Goal: Task Accomplishment & Management: Manage account settings

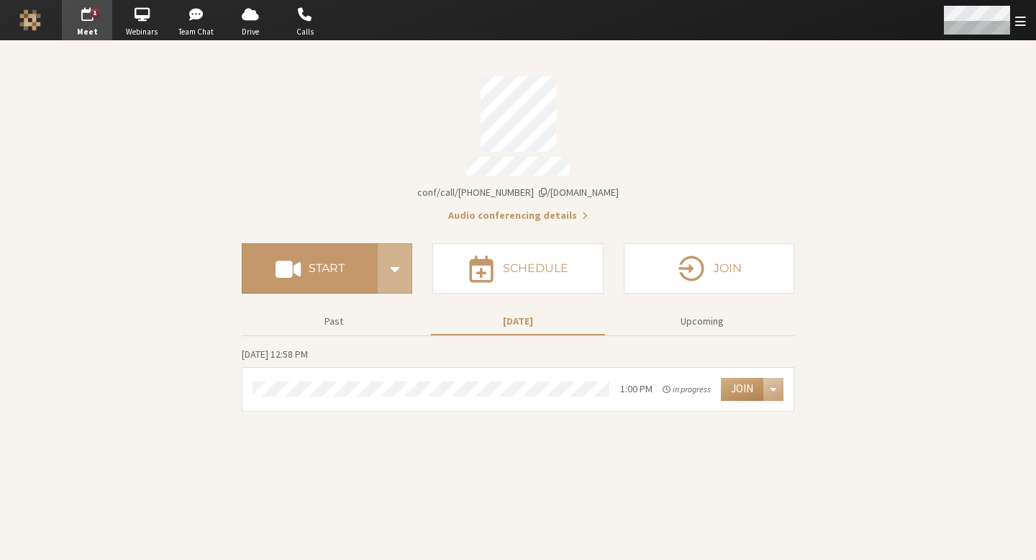
click at [1022, 14] on span "Open menu" at bounding box center [1021, 21] width 11 height 14
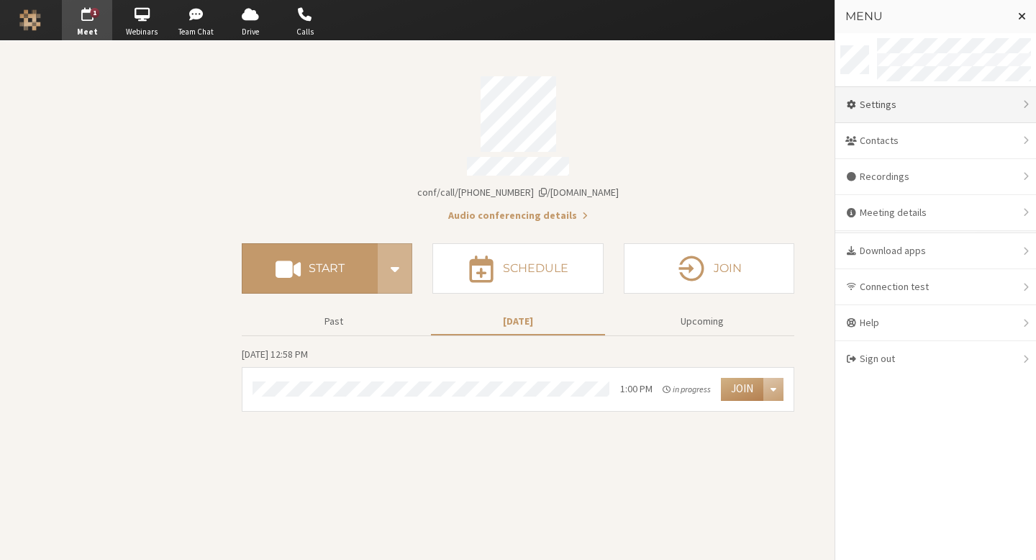
click at [929, 104] on div "Settings" at bounding box center [936, 105] width 201 height 36
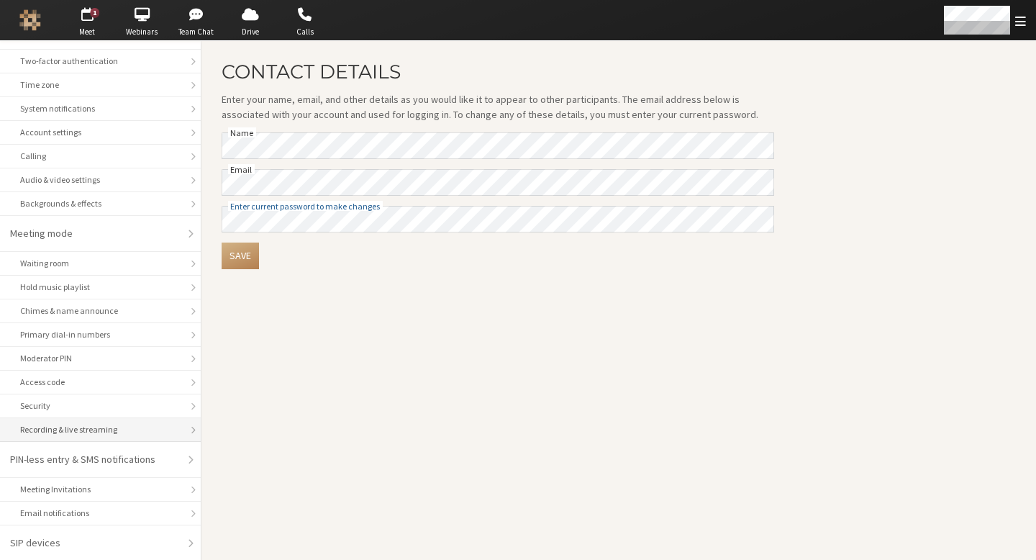
scroll to position [76, 0]
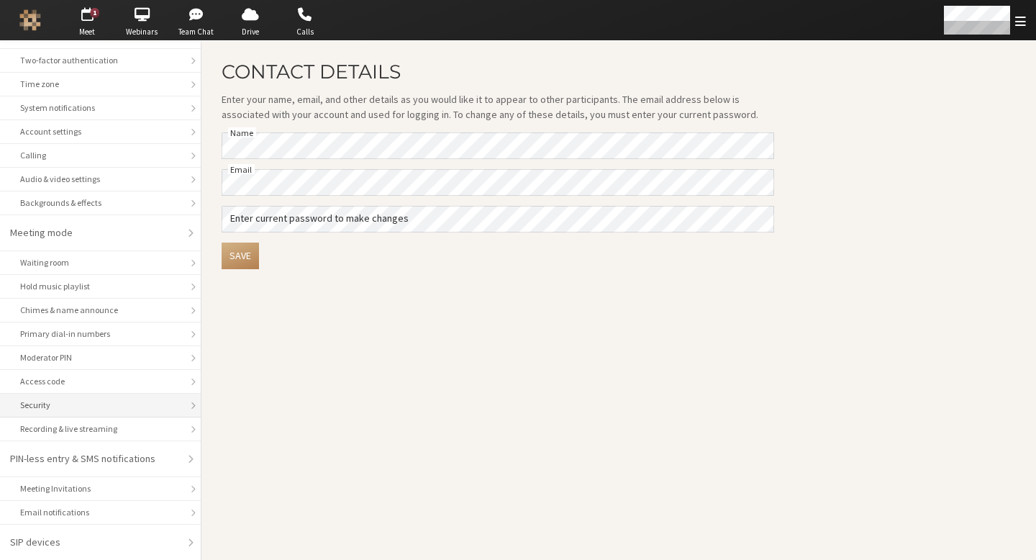
click at [103, 402] on div "Security" at bounding box center [100, 405] width 161 height 13
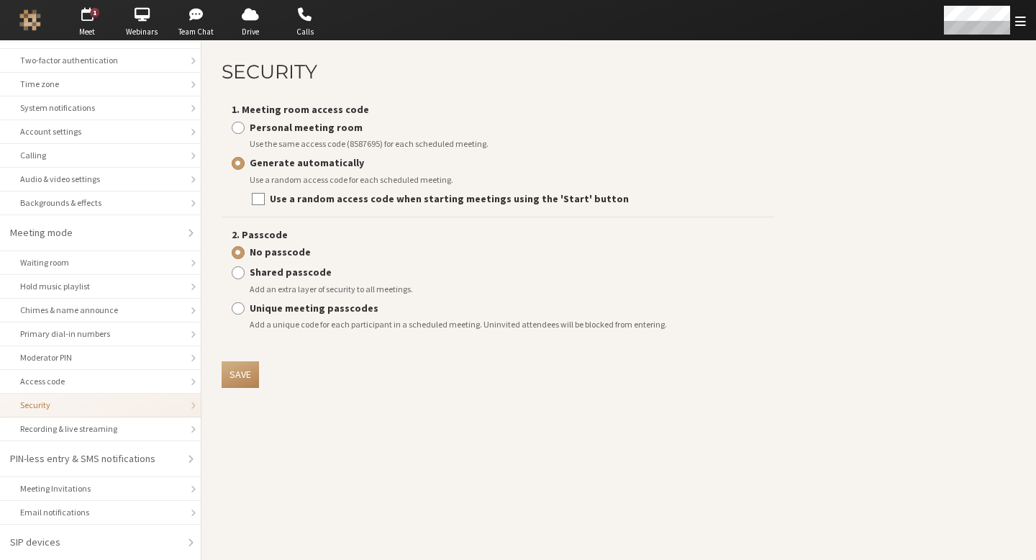
click at [532, 72] on h2 "Security" at bounding box center [498, 71] width 553 height 21
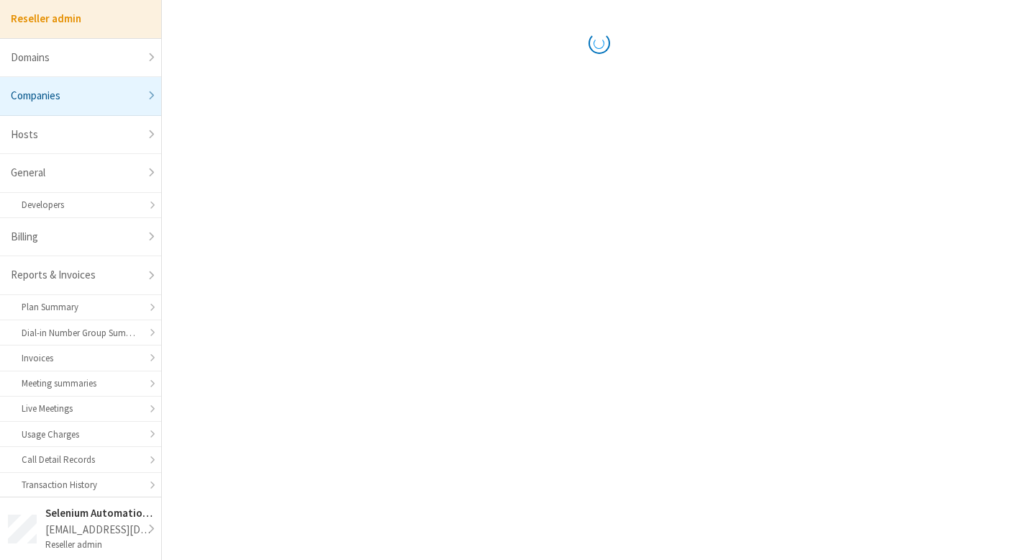
select select "10"
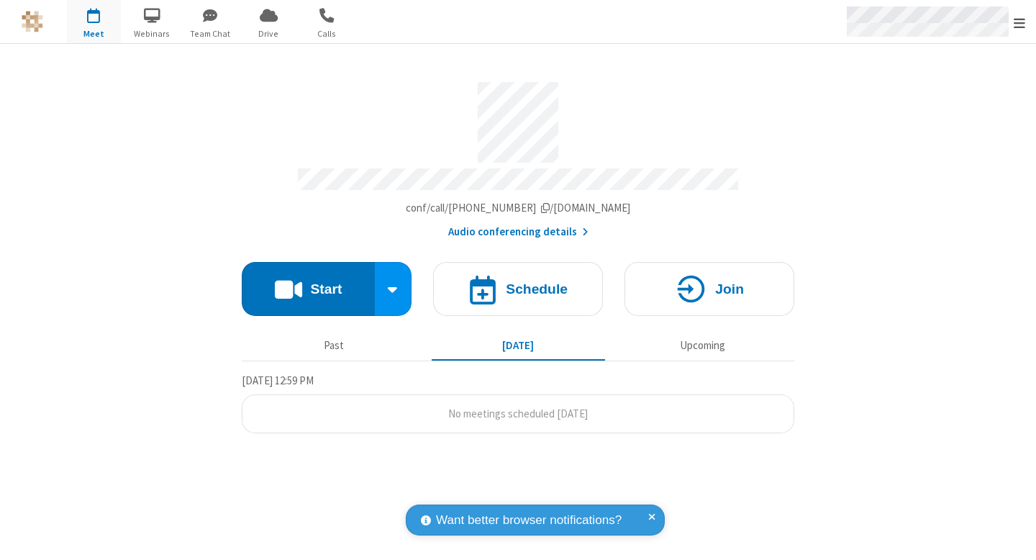
click at [1020, 24] on span "Open menu" at bounding box center [1020, 23] width 12 height 14
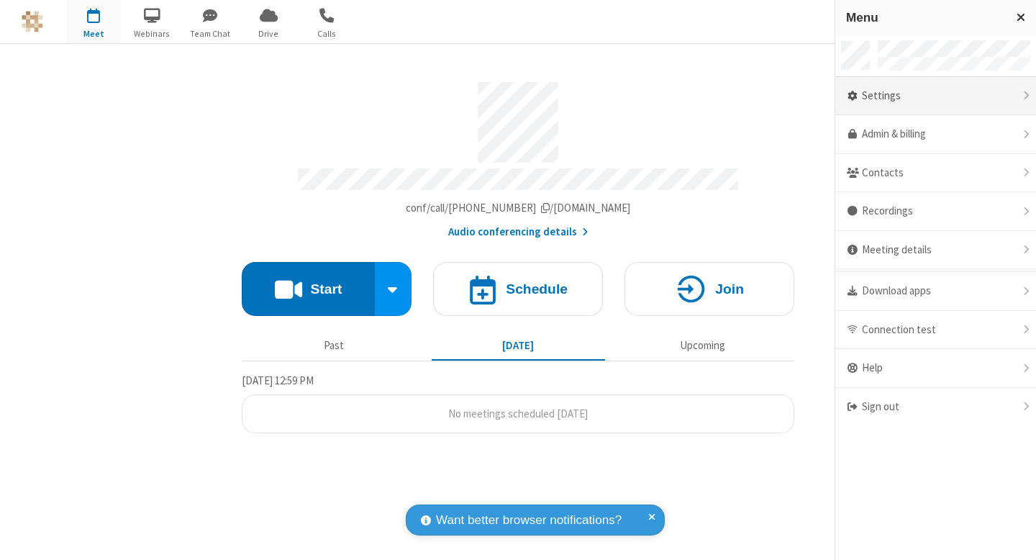
click at [928, 99] on div "Settings" at bounding box center [936, 96] width 201 height 39
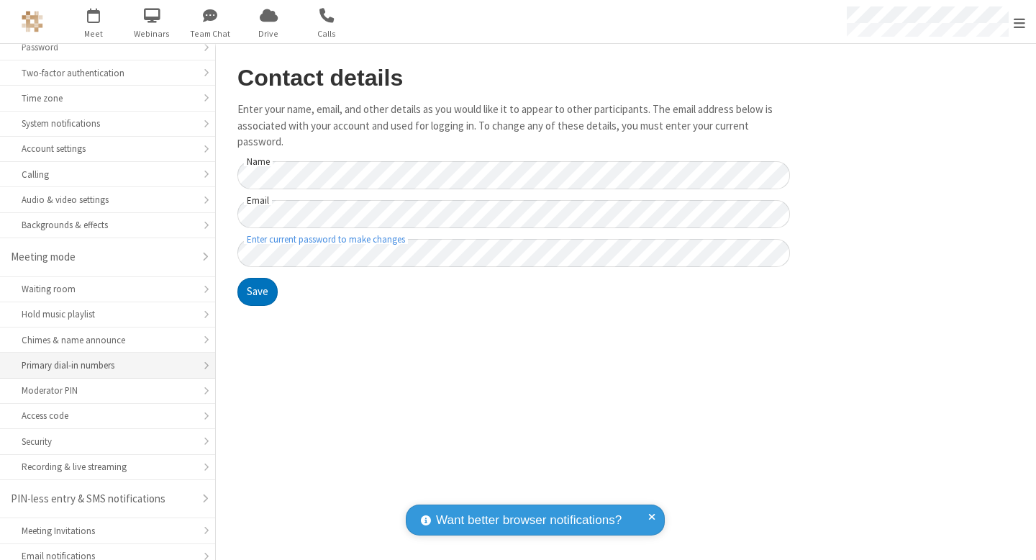
scroll to position [119, 0]
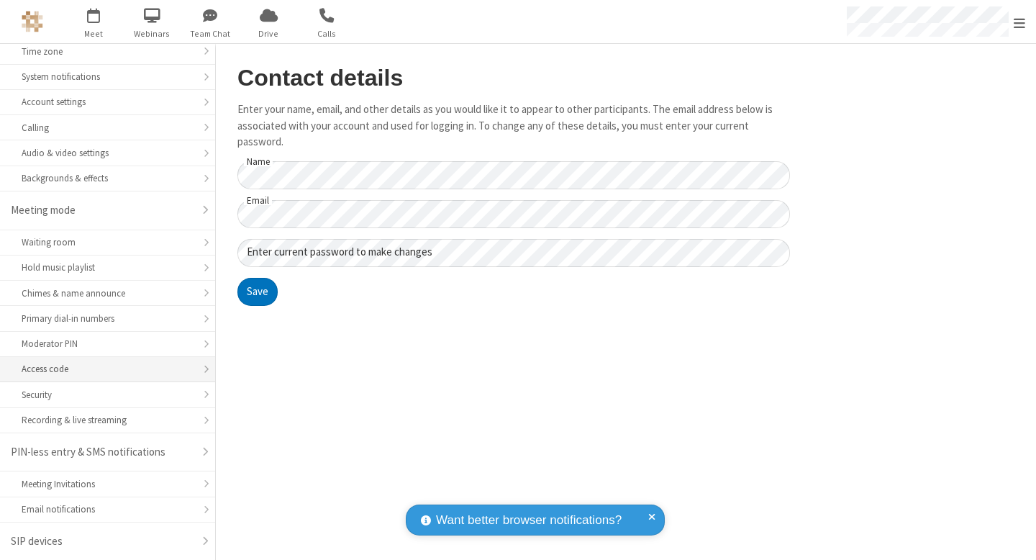
click at [114, 381] on li "Access code" at bounding box center [107, 369] width 215 height 25
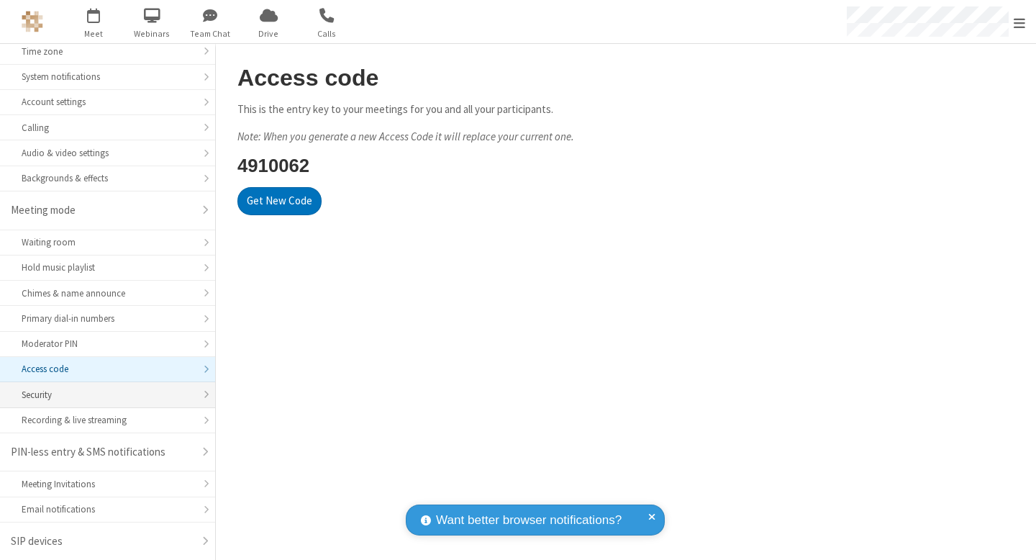
click at [107, 392] on div "Security" at bounding box center [108, 395] width 172 height 14
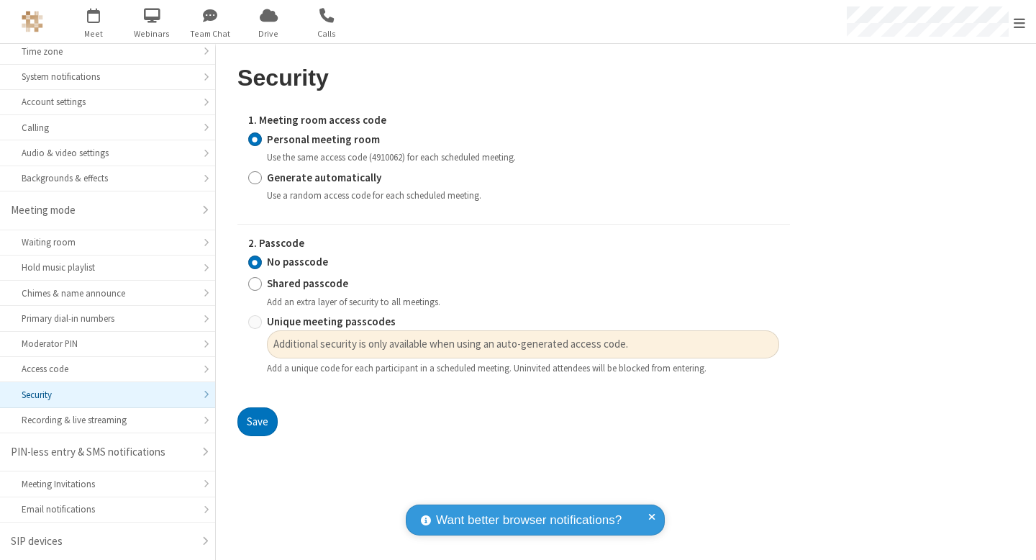
click at [332, 179] on strong "Generate automatically" at bounding box center [324, 178] width 114 height 14
click at [262, 179] on input "Generate automatically" at bounding box center [255, 177] width 14 height 15
radio input "true"
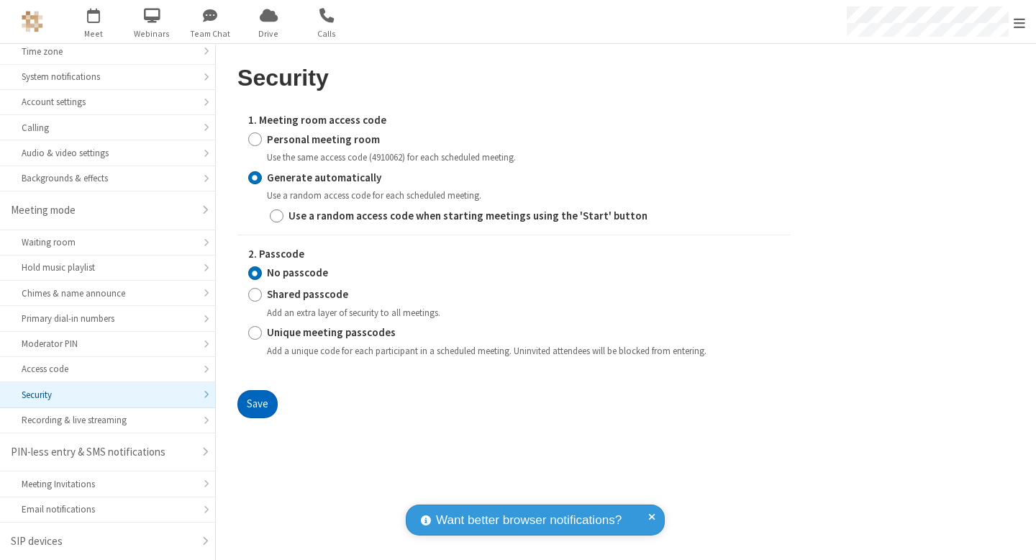
click at [272, 397] on button "Save" at bounding box center [258, 404] width 40 height 29
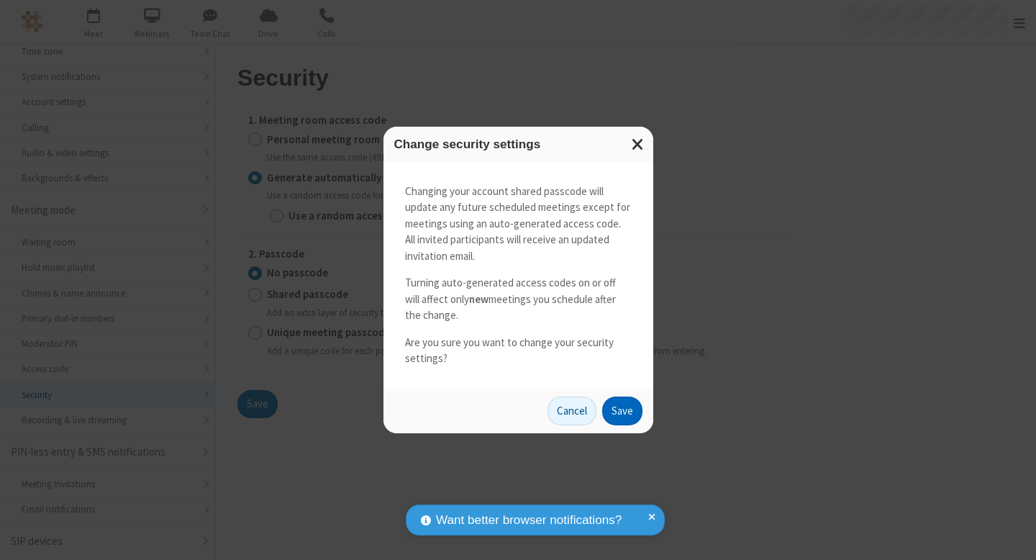
click at [632, 405] on button "Save" at bounding box center [622, 411] width 40 height 29
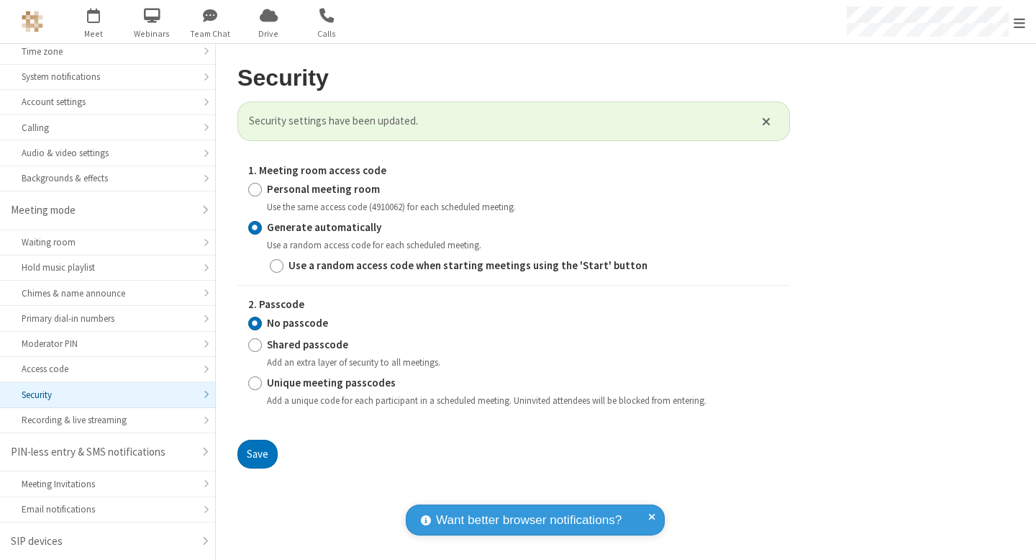
click at [402, 266] on strong "Use a random access code when starting meetings using the 'Start' button" at bounding box center [468, 265] width 359 height 14
click at [284, 266] on input "Use a random access code when starting meetings using the 'Start' button" at bounding box center [277, 265] width 14 height 15
checkbox input "true"
click at [266, 443] on button "Save" at bounding box center [258, 454] width 40 height 29
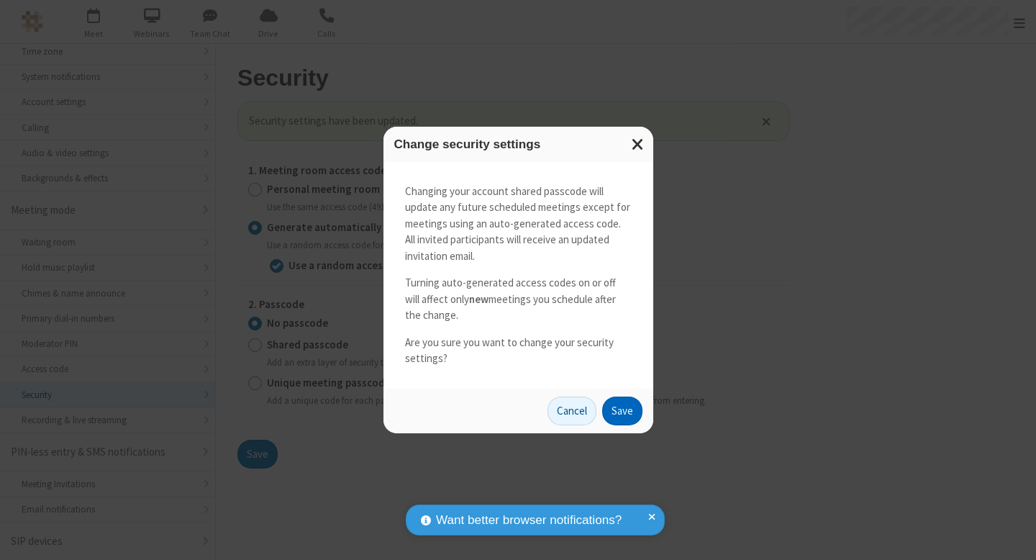
click at [620, 410] on button "Save" at bounding box center [622, 411] width 40 height 29
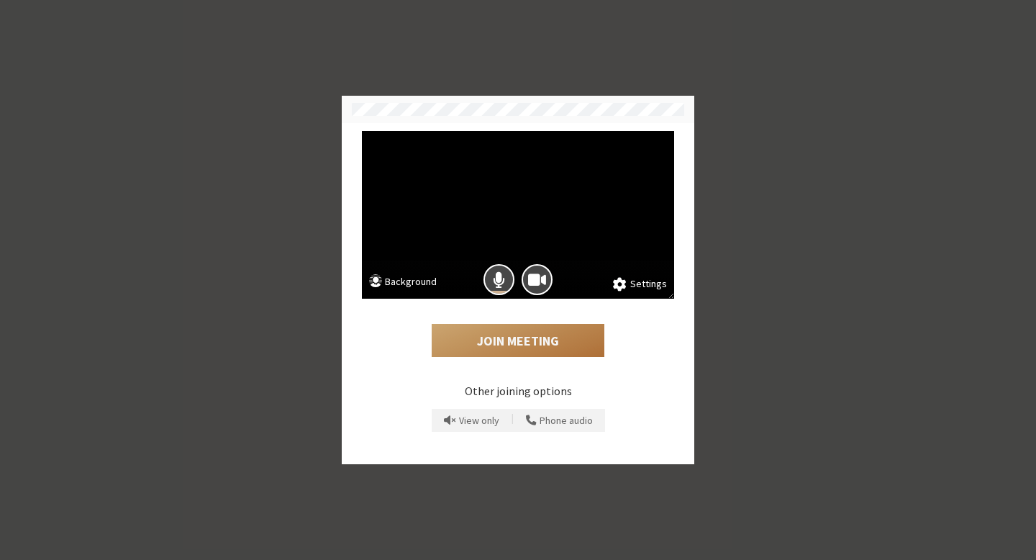
click at [501, 338] on button "Join Meeting" at bounding box center [518, 340] width 173 height 33
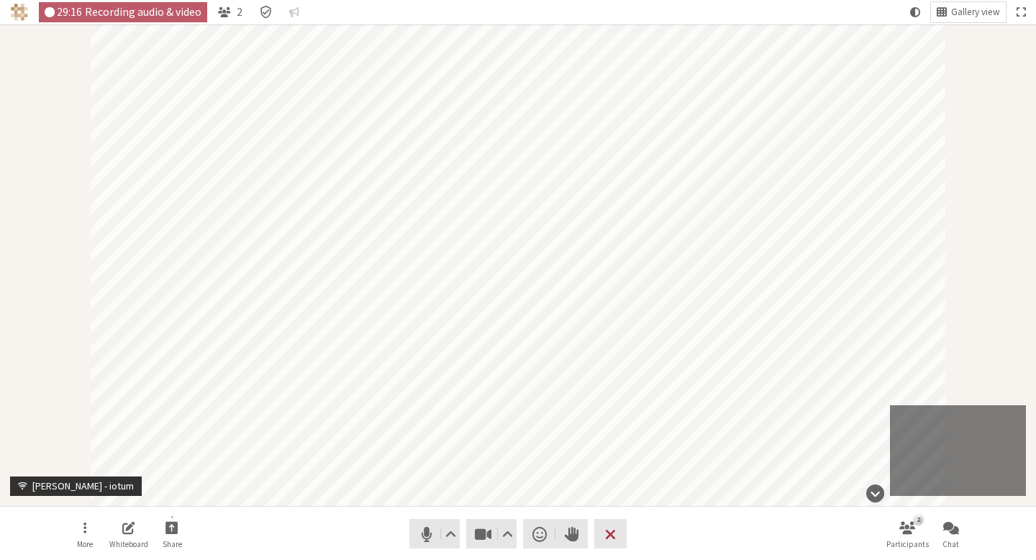
click at [664, 533] on nav "More Whiteboard Share Audio Video Send a reaction Raise hand Leave 2 Participan…" at bounding box center [518, 534] width 907 height 54
click at [618, 524] on button "Leave" at bounding box center [611, 534] width 32 height 30
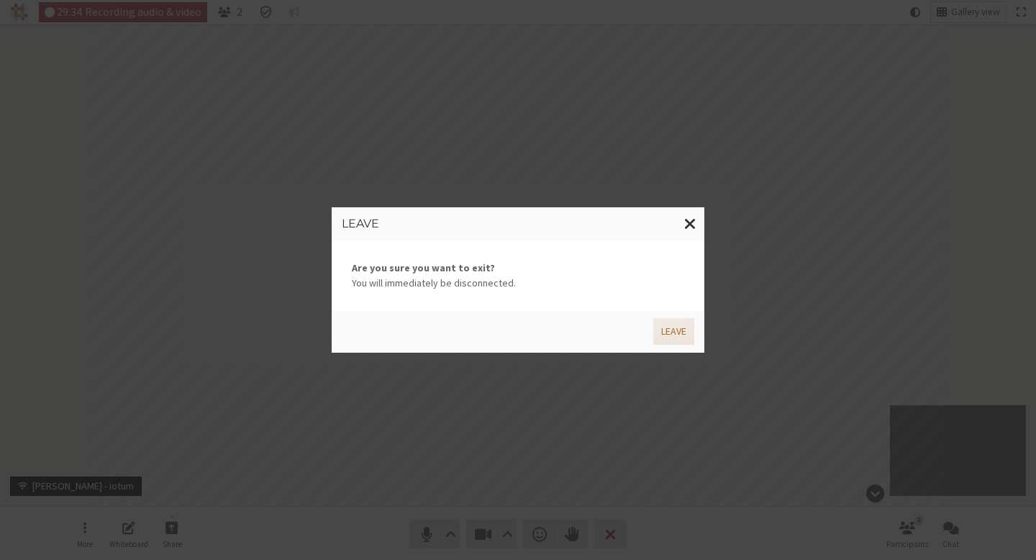
click at [668, 344] on button "Leave" at bounding box center [674, 331] width 41 height 27
